Goal: Use online tool/utility: Utilize a website feature to perform a specific function

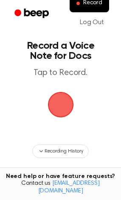
click at [66, 106] on span "button" at bounding box center [61, 105] width 26 height 26
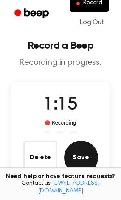
click at [86, 165] on button "Save" at bounding box center [81, 158] width 34 height 34
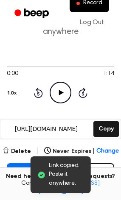
scroll to position [85, 0]
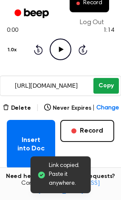
click at [106, 89] on button "Copy" at bounding box center [105, 86] width 25 height 16
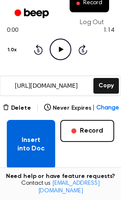
click at [24, 147] on button "Insert into Doc" at bounding box center [31, 144] width 48 height 49
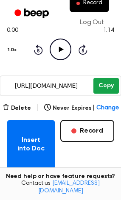
click at [105, 89] on button "Copy" at bounding box center [105, 86] width 25 height 16
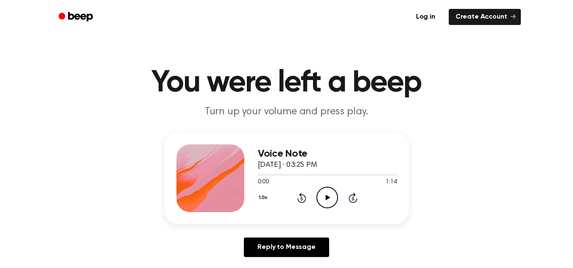
click at [330, 201] on icon "Play Audio" at bounding box center [327, 198] width 22 height 22
